Goal: Transaction & Acquisition: Purchase product/service

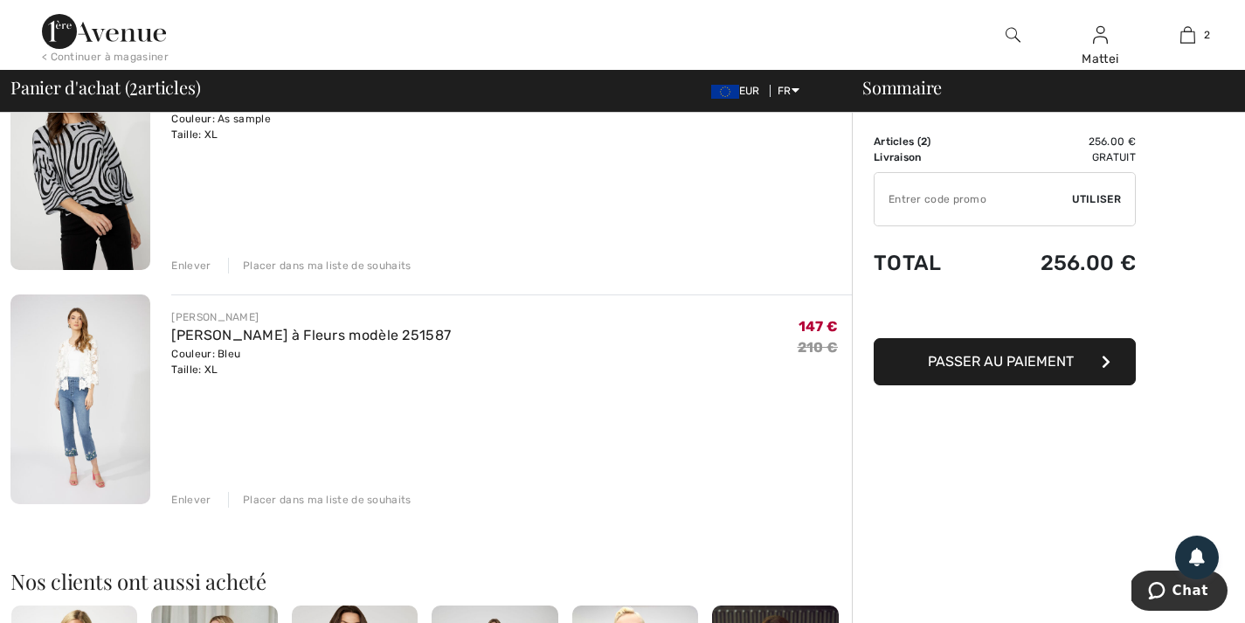
scroll to position [196, 0]
click at [183, 496] on div "Enlever" at bounding box center [190, 501] width 39 height 16
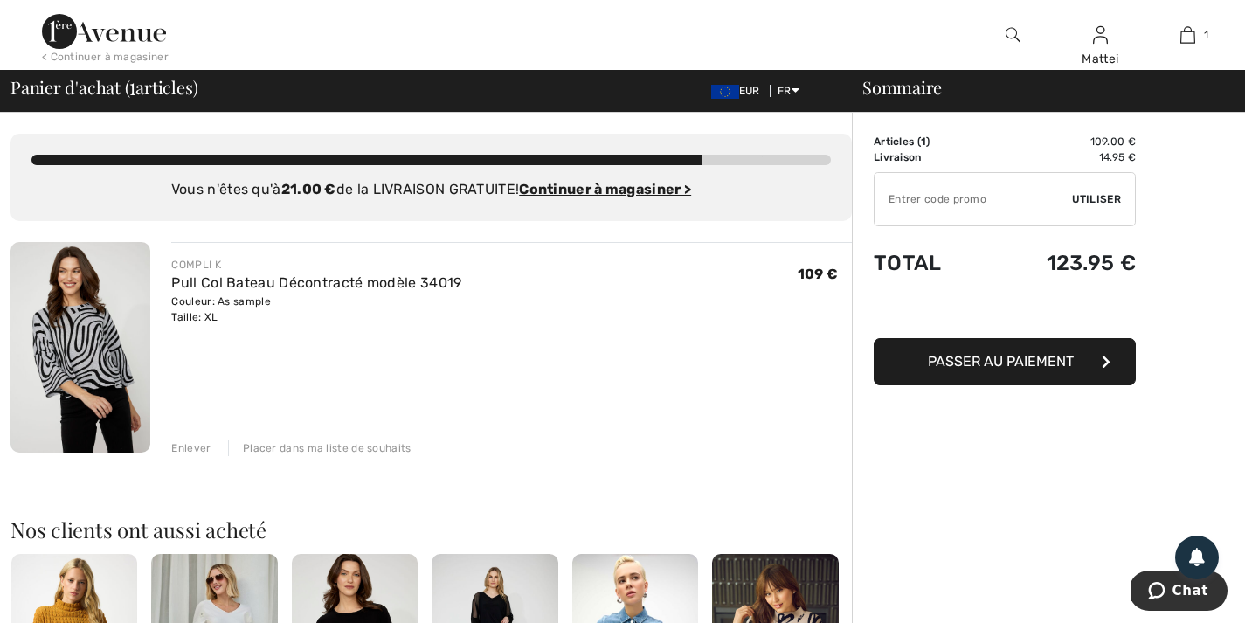
scroll to position [0, 0]
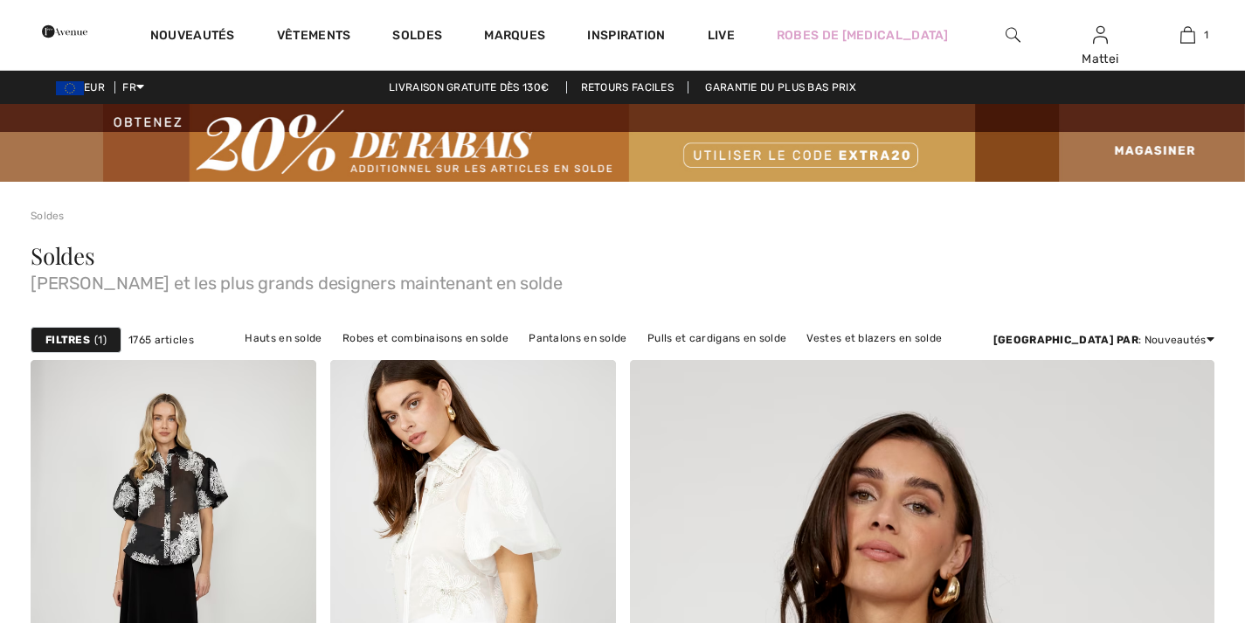
checkbox input "true"
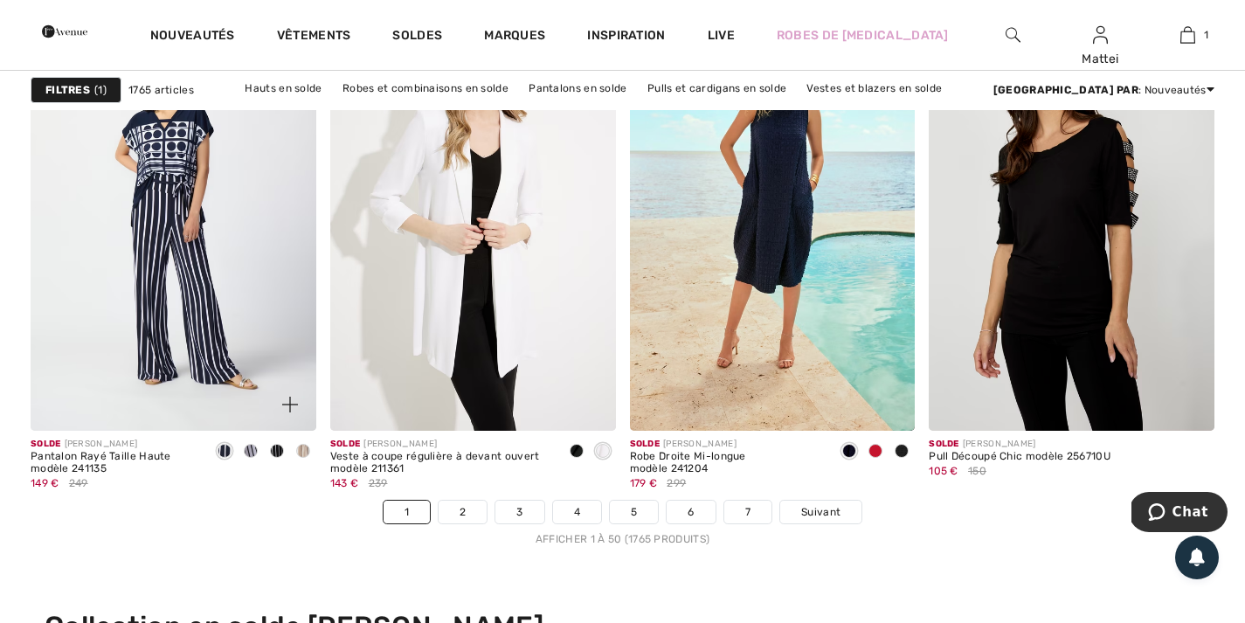
scroll to position [7639, 0]
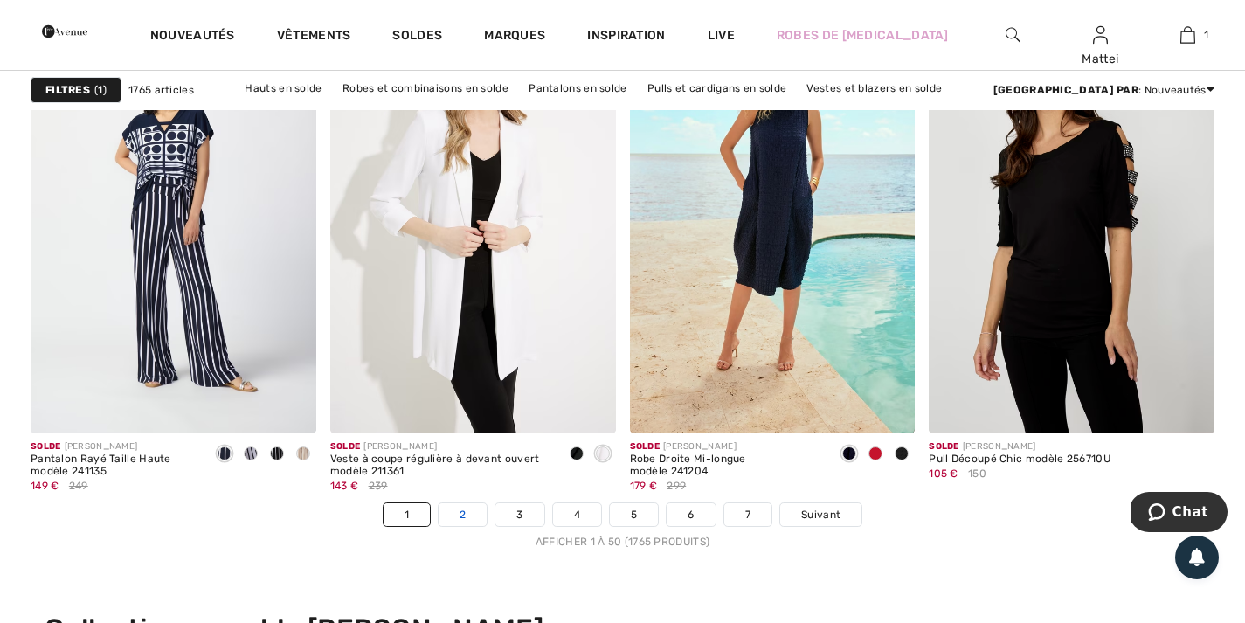
click at [460, 515] on link "2" at bounding box center [463, 514] width 48 height 23
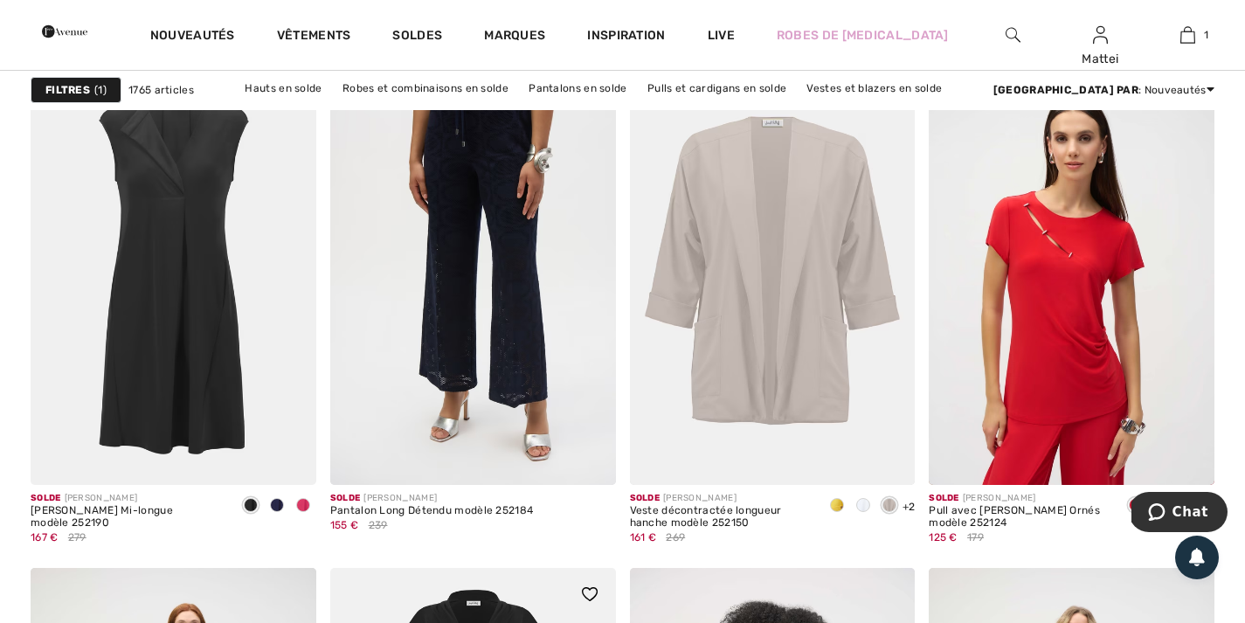
scroll to position [7072, 0]
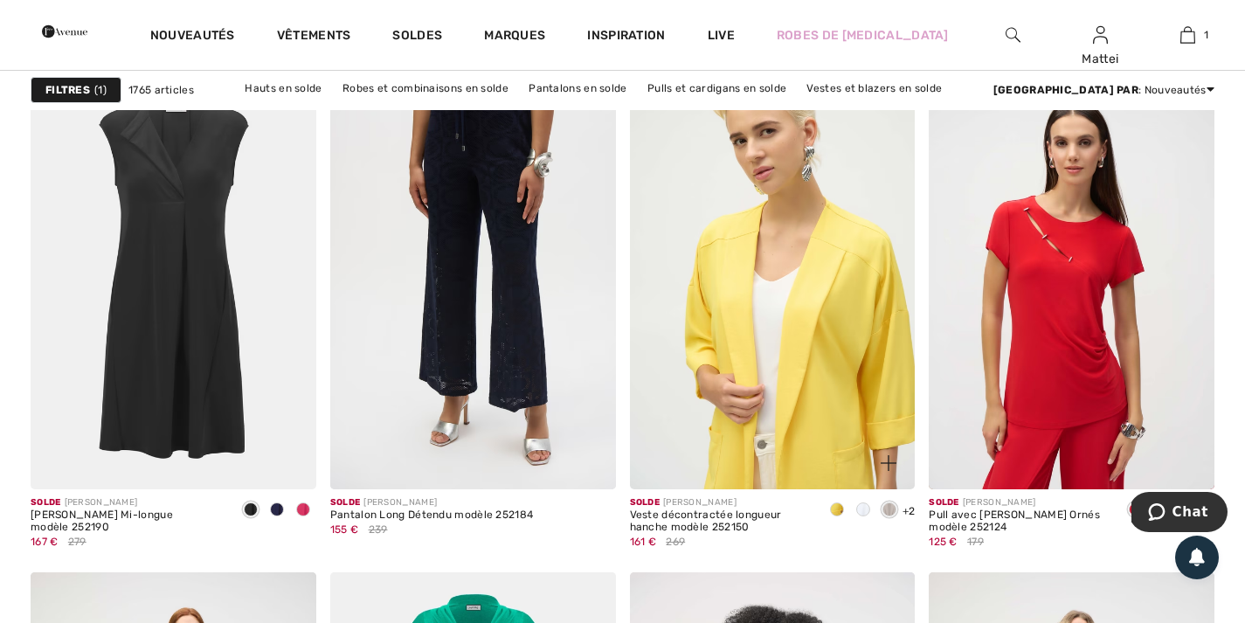
click at [753, 287] on img at bounding box center [773, 275] width 286 height 428
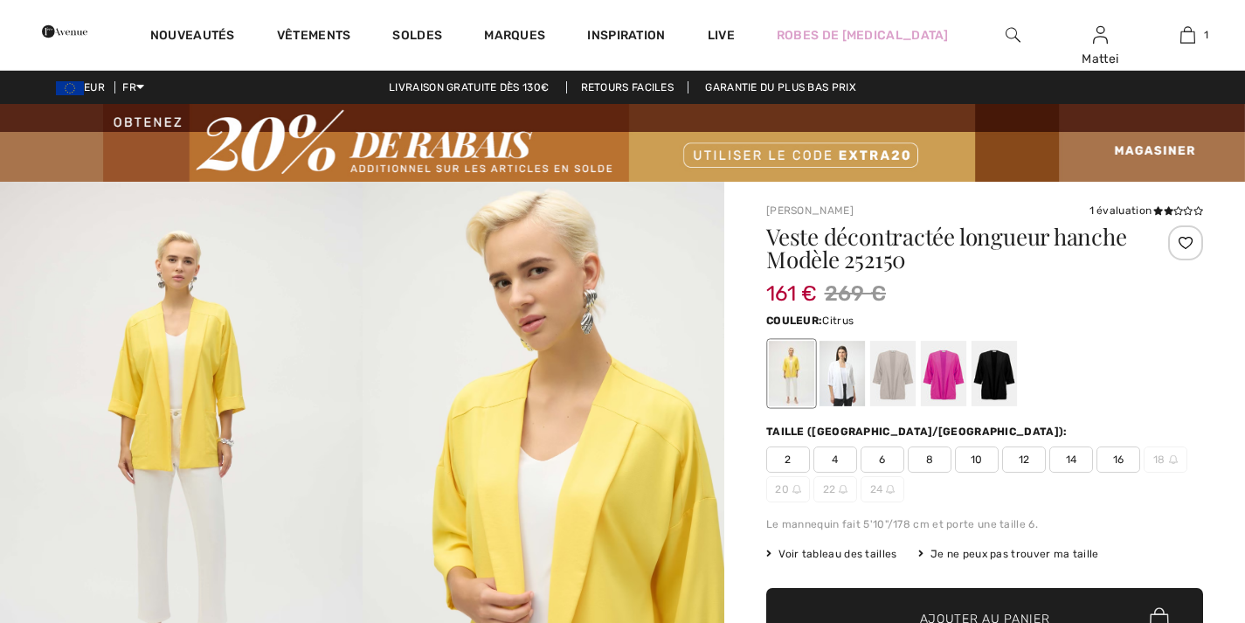
checkbox input "true"
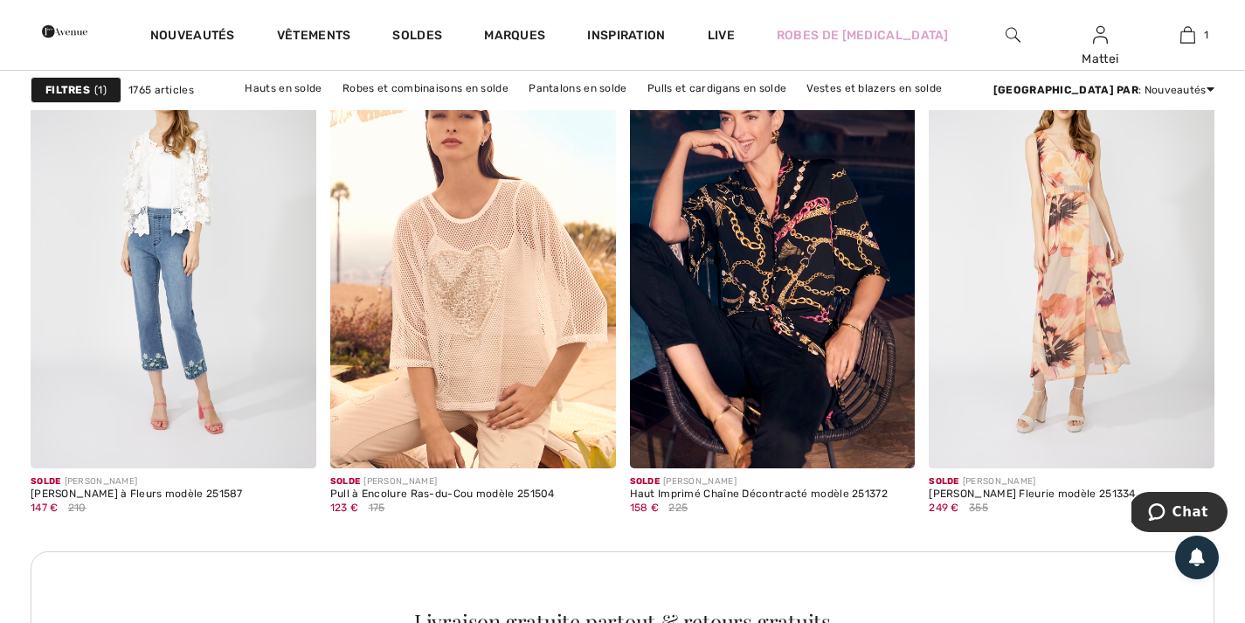
scroll to position [1862, 0]
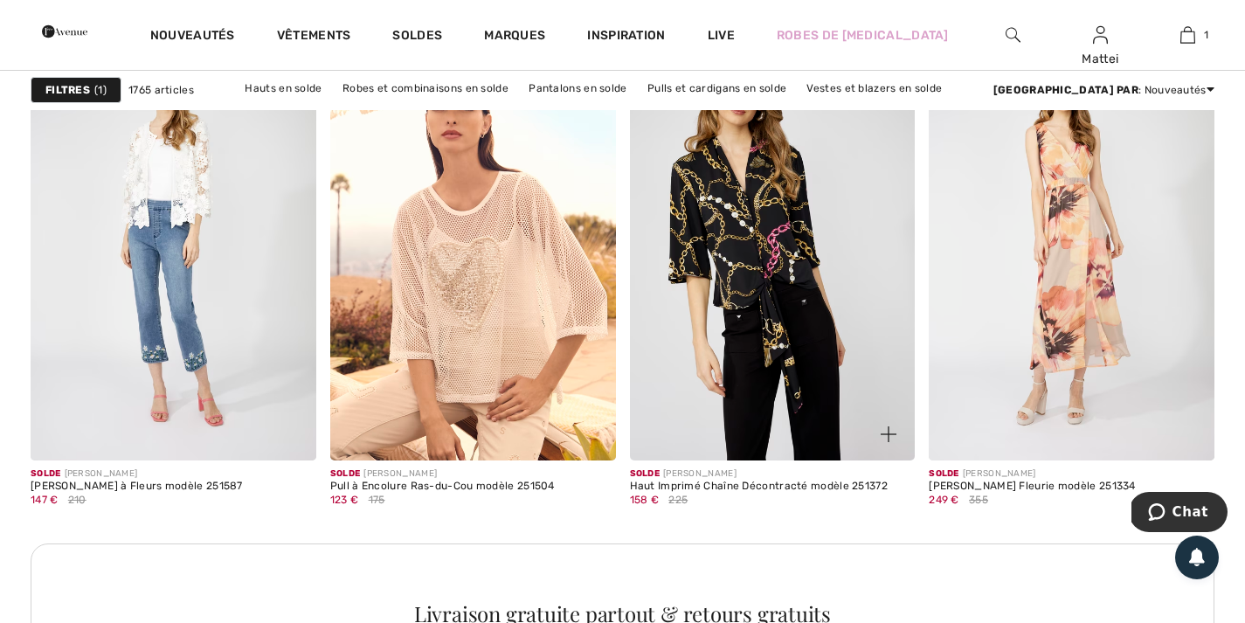
click at [757, 257] on img at bounding box center [773, 245] width 286 height 428
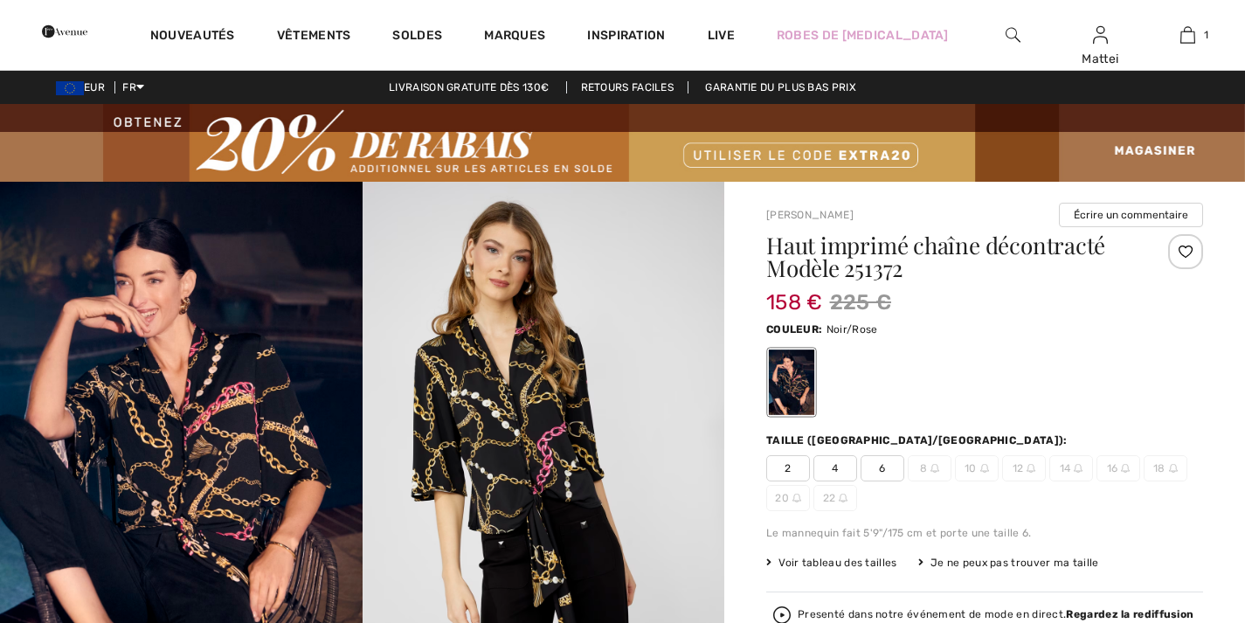
checkbox input "true"
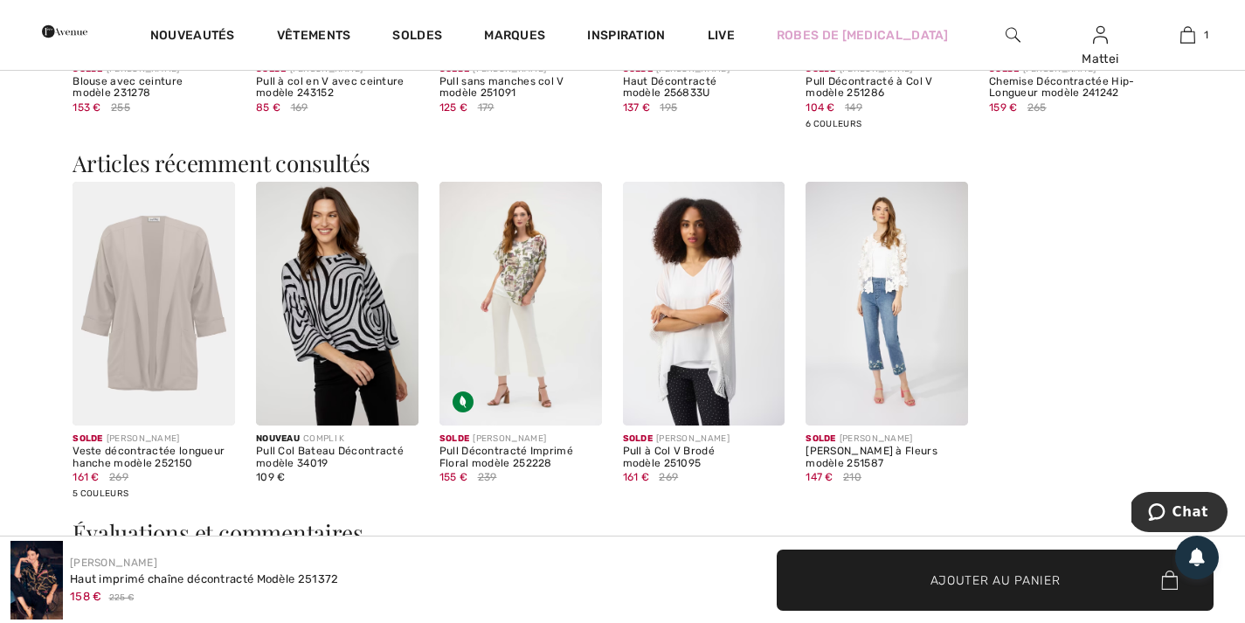
scroll to position [2063, 0]
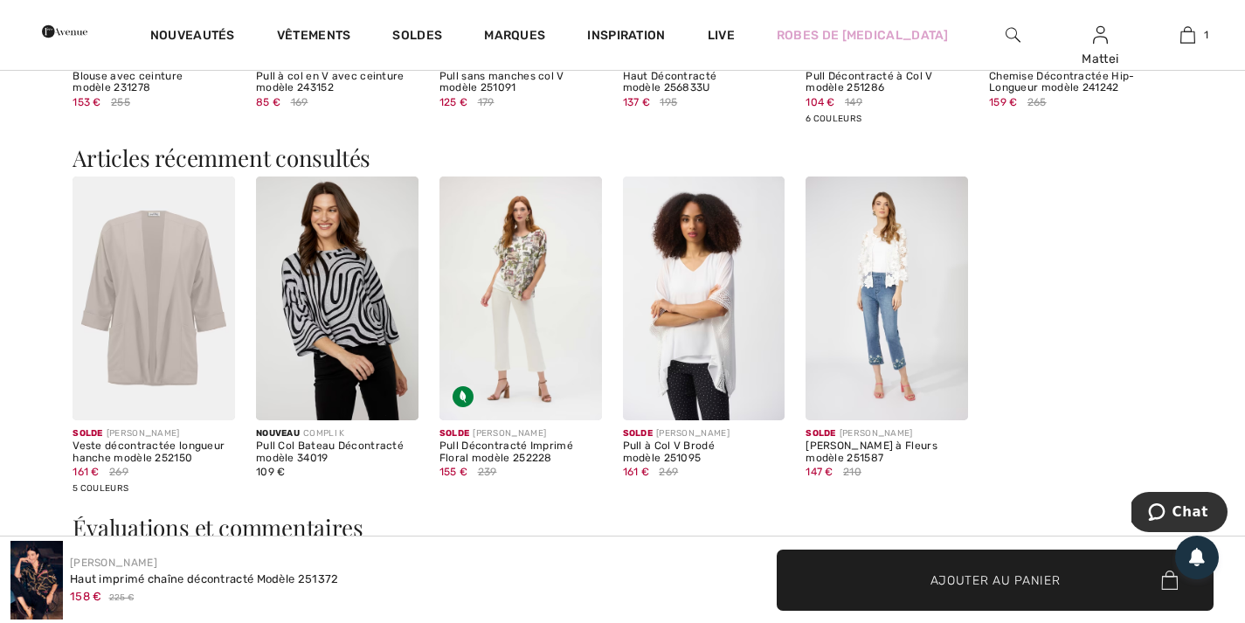
click at [679, 309] on img at bounding box center [704, 298] width 163 height 244
